Goal: Transaction & Acquisition: Purchase product/service

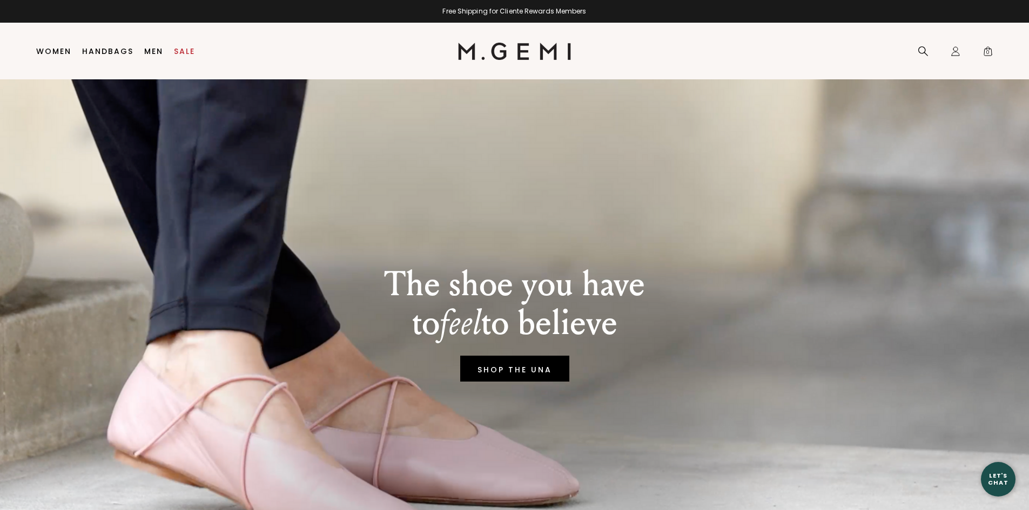
click at [0, 510] on div at bounding box center [0, 510] width 0 height 0
click at [180, 50] on link "Sale" at bounding box center [184, 51] width 21 height 9
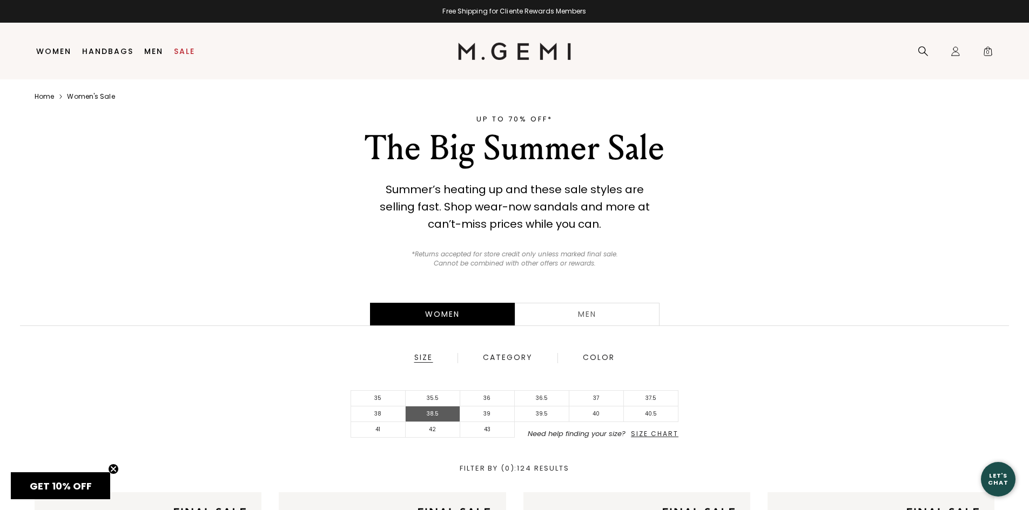
click at [426, 415] on li "38.5" at bounding box center [433, 415] width 55 height 16
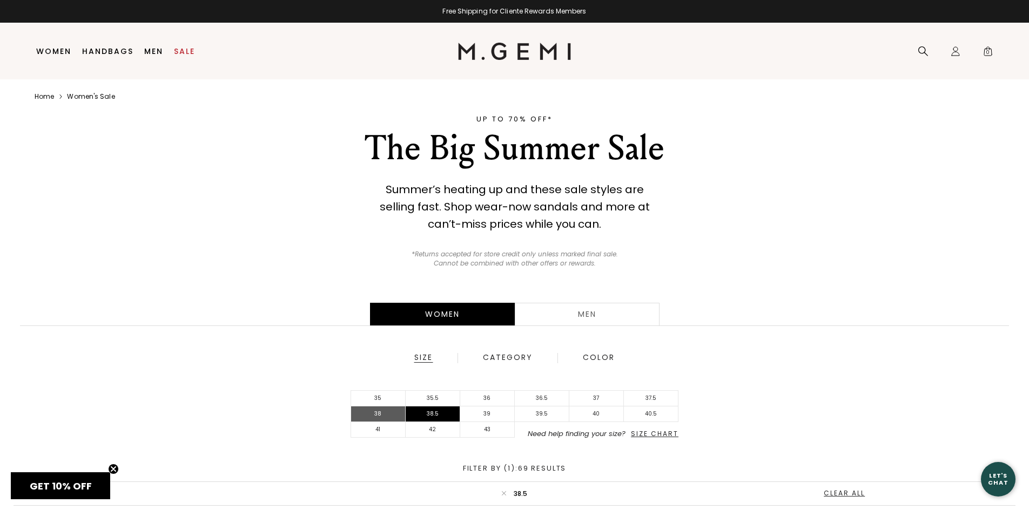
click at [382, 415] on li "38" at bounding box center [378, 415] width 55 height 16
click at [919, 55] on icon at bounding box center [923, 51] width 11 height 11
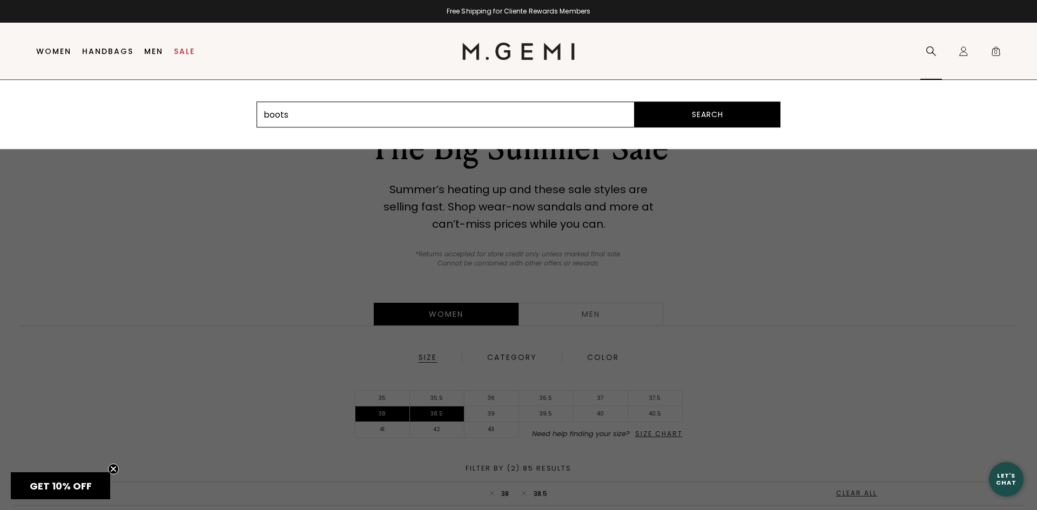
type input "boots"
click at [635, 102] on button "Search" at bounding box center [708, 115] width 146 height 26
